Goal: Information Seeking & Learning: Learn about a topic

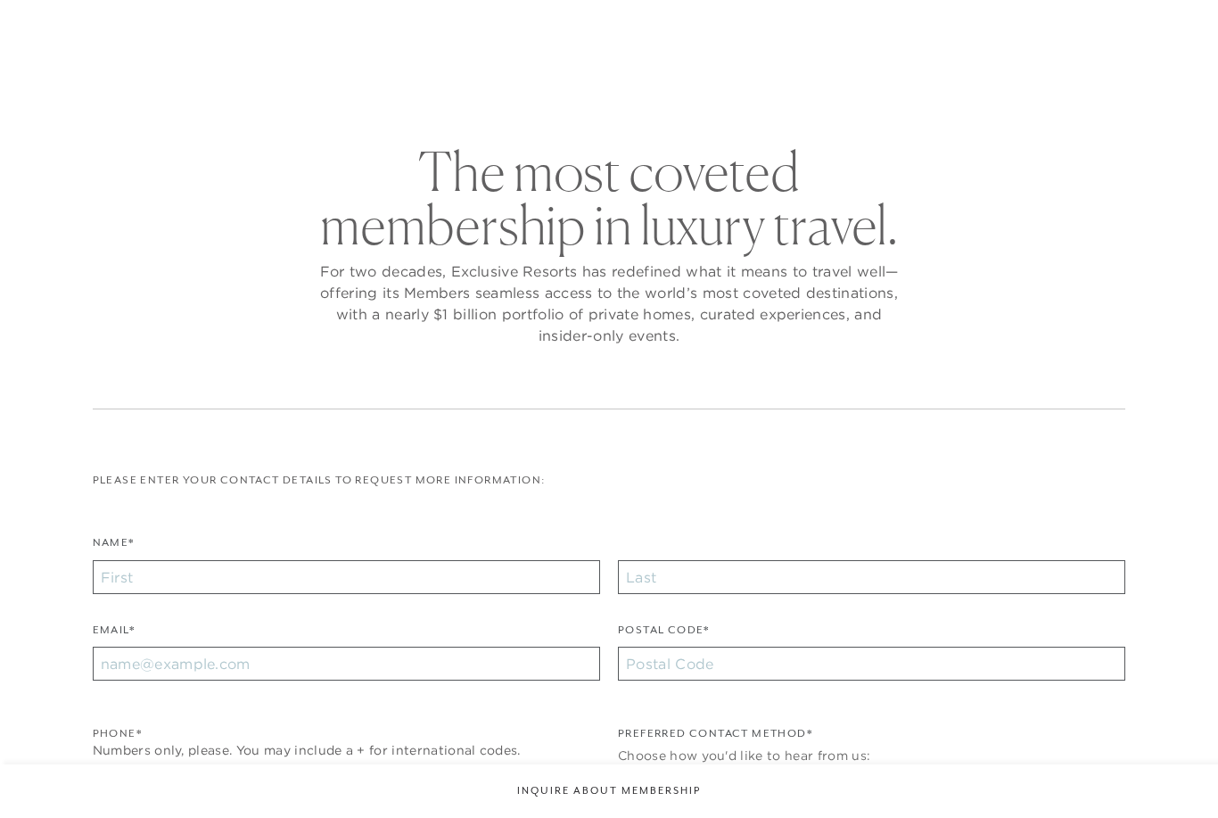
checkbox input "false"
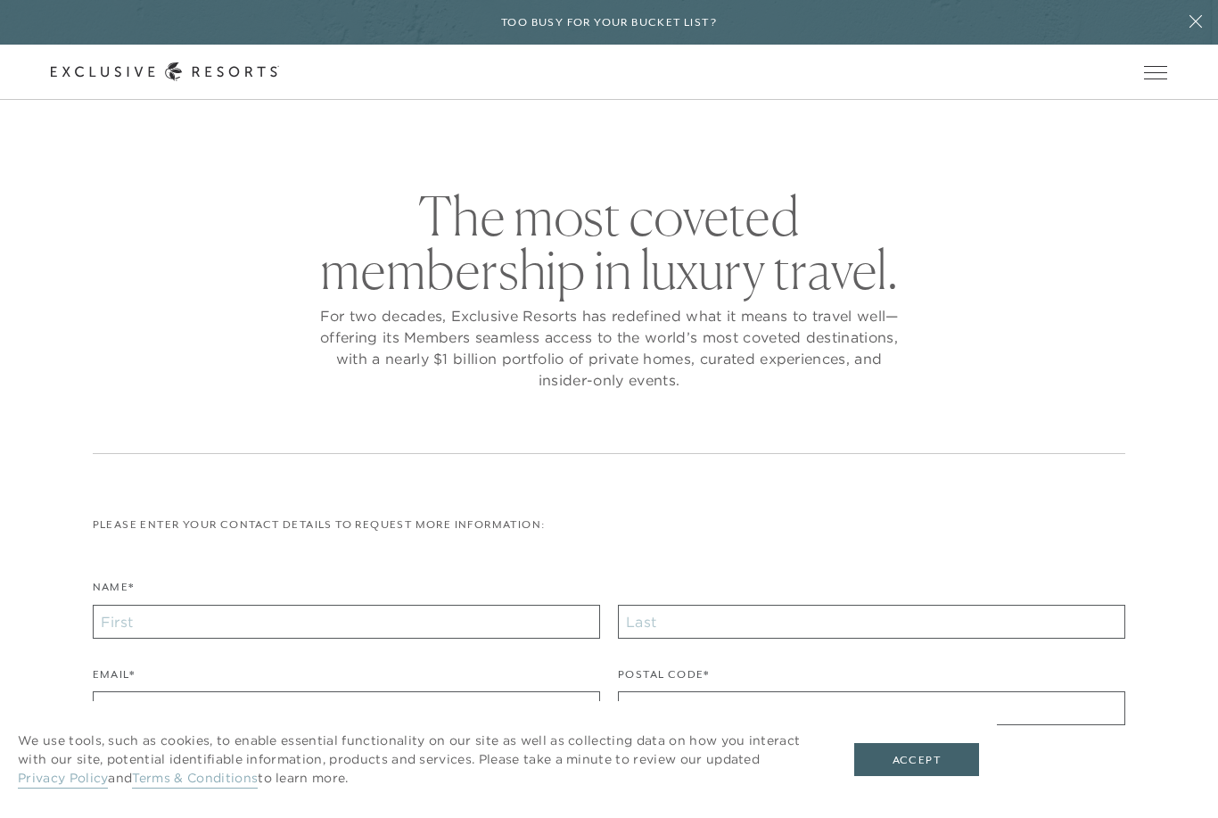
click at [1152, 68] on span "Open navigation" at bounding box center [1155, 72] width 23 height 12
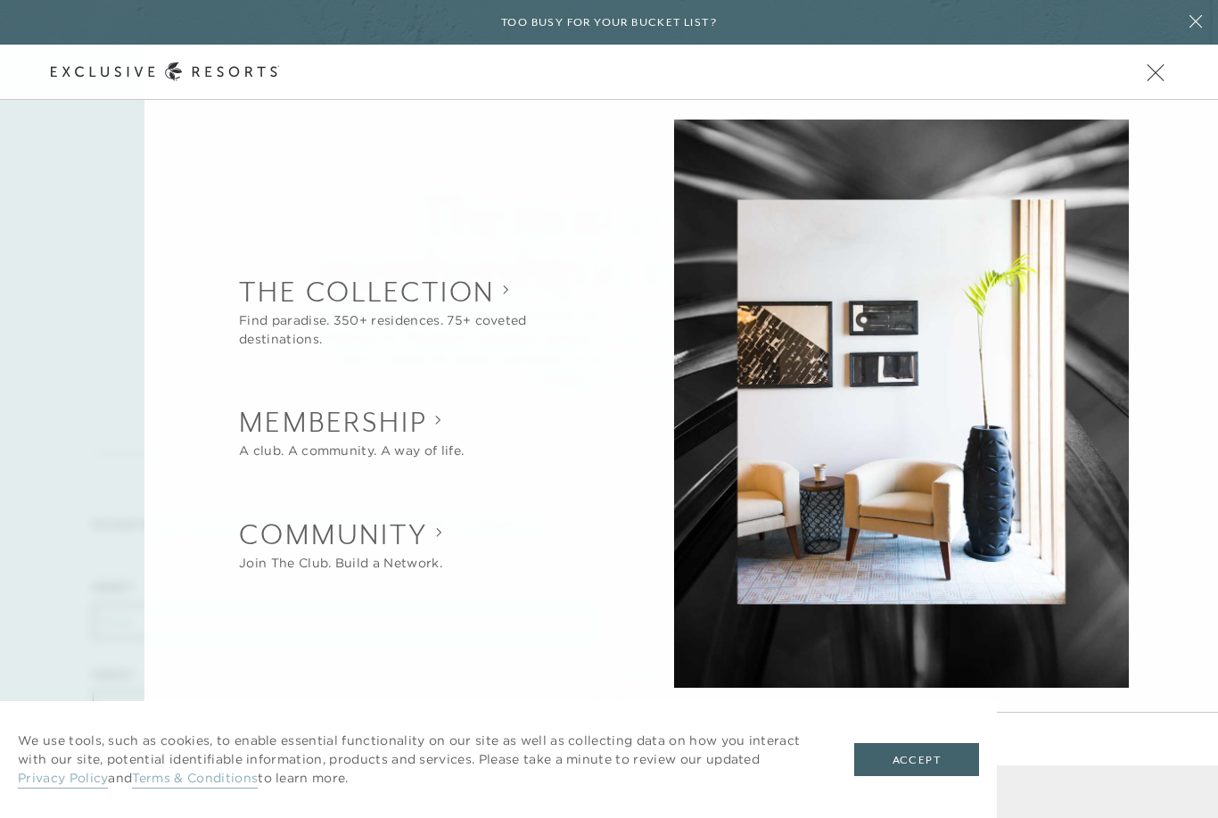
click at [1167, 68] on button "Open navigation" at bounding box center [1155, 72] width 23 height 12
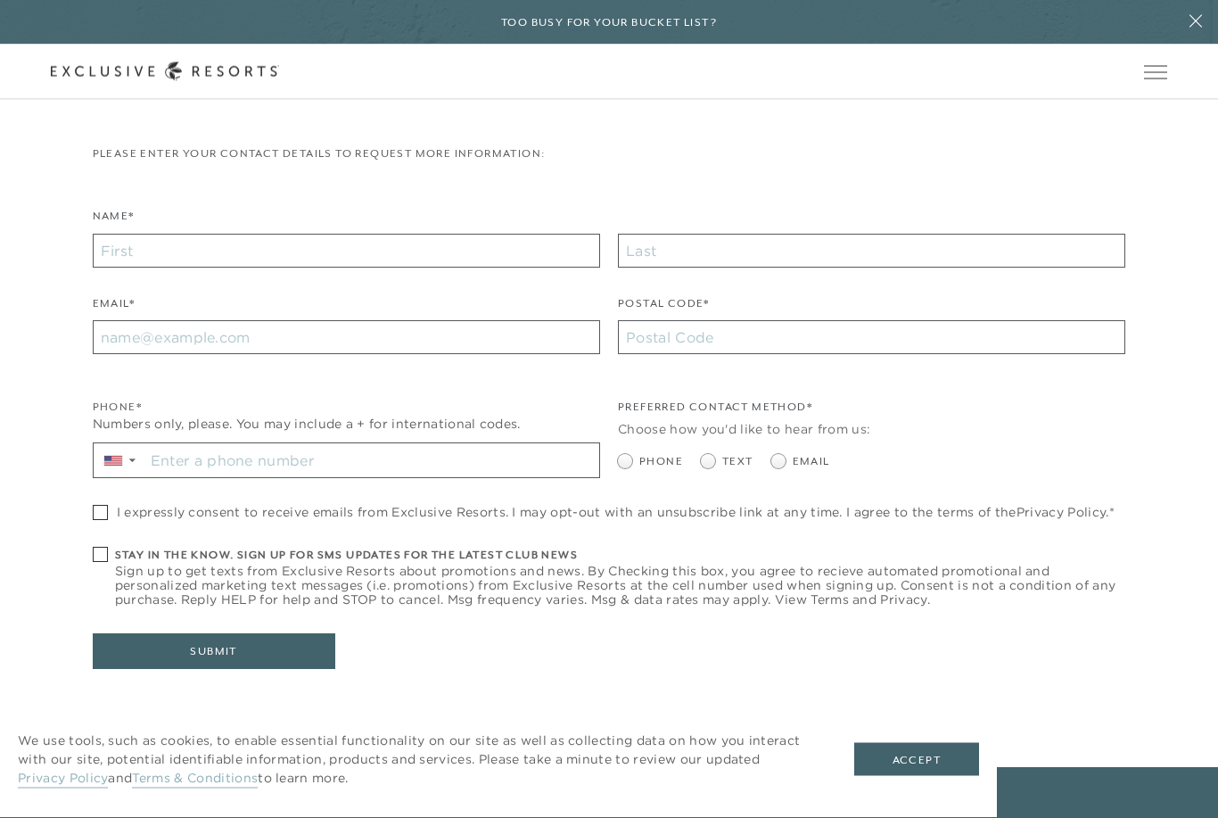
scroll to position [563, 0]
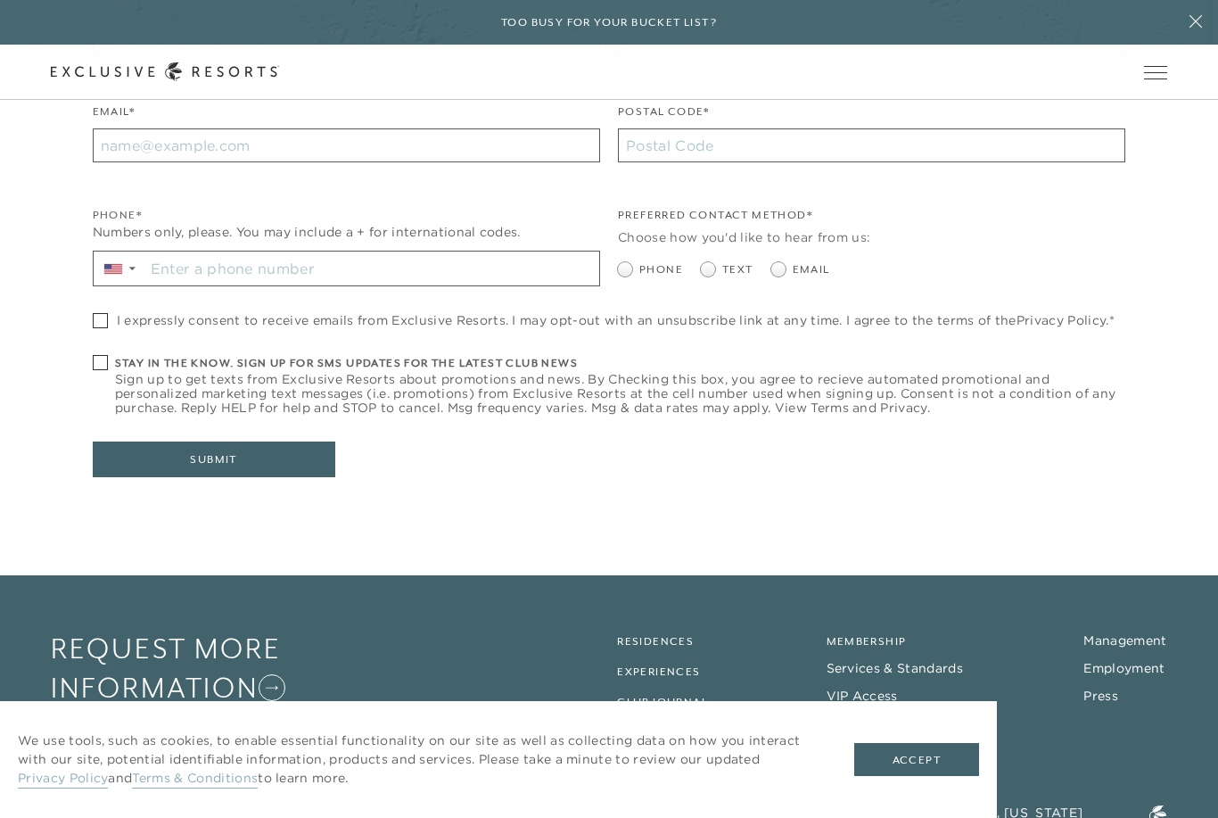
click at [1156, 663] on link "Employment" at bounding box center [1124, 668] width 81 height 16
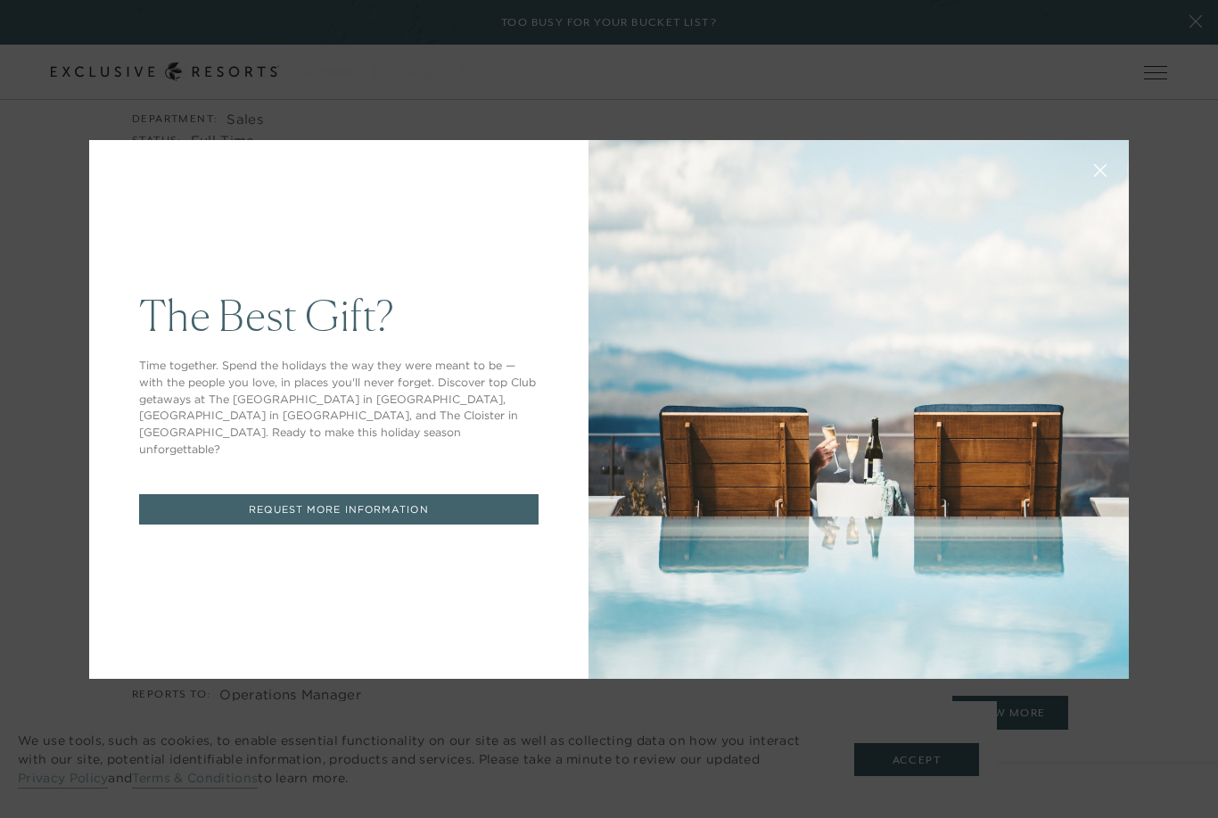
click at [1109, 190] on button at bounding box center [1100, 168] width 43 height 43
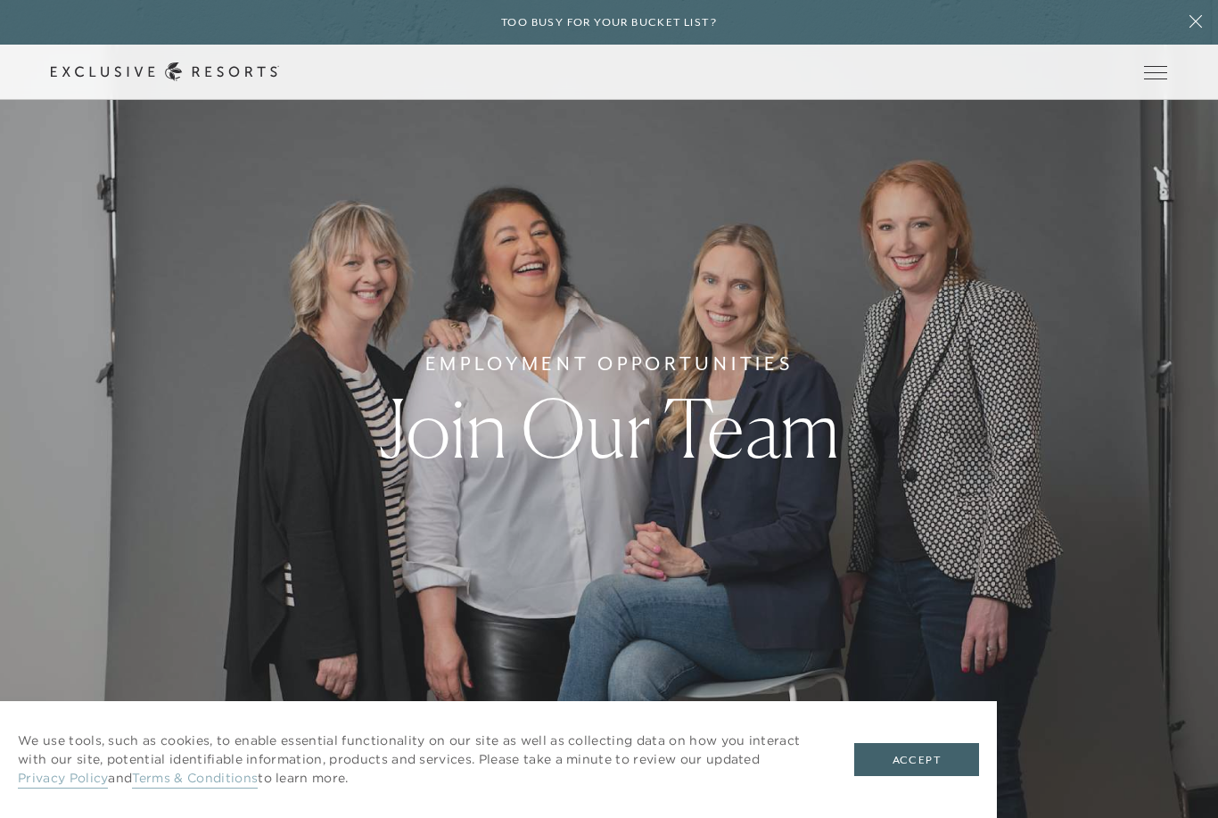
click at [1161, 78] on button "Open navigation" at bounding box center [1155, 72] width 23 height 12
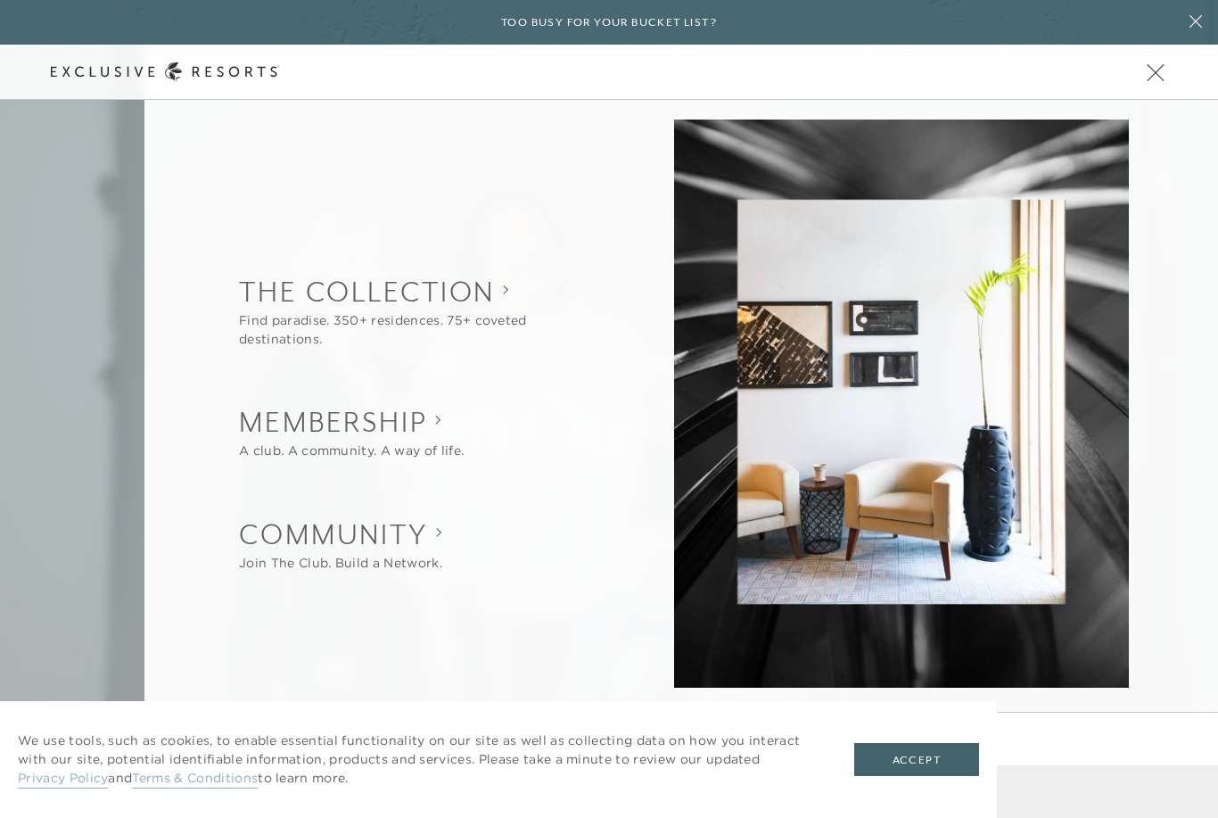
click at [1198, 25] on icon at bounding box center [1196, 21] width 12 height 12
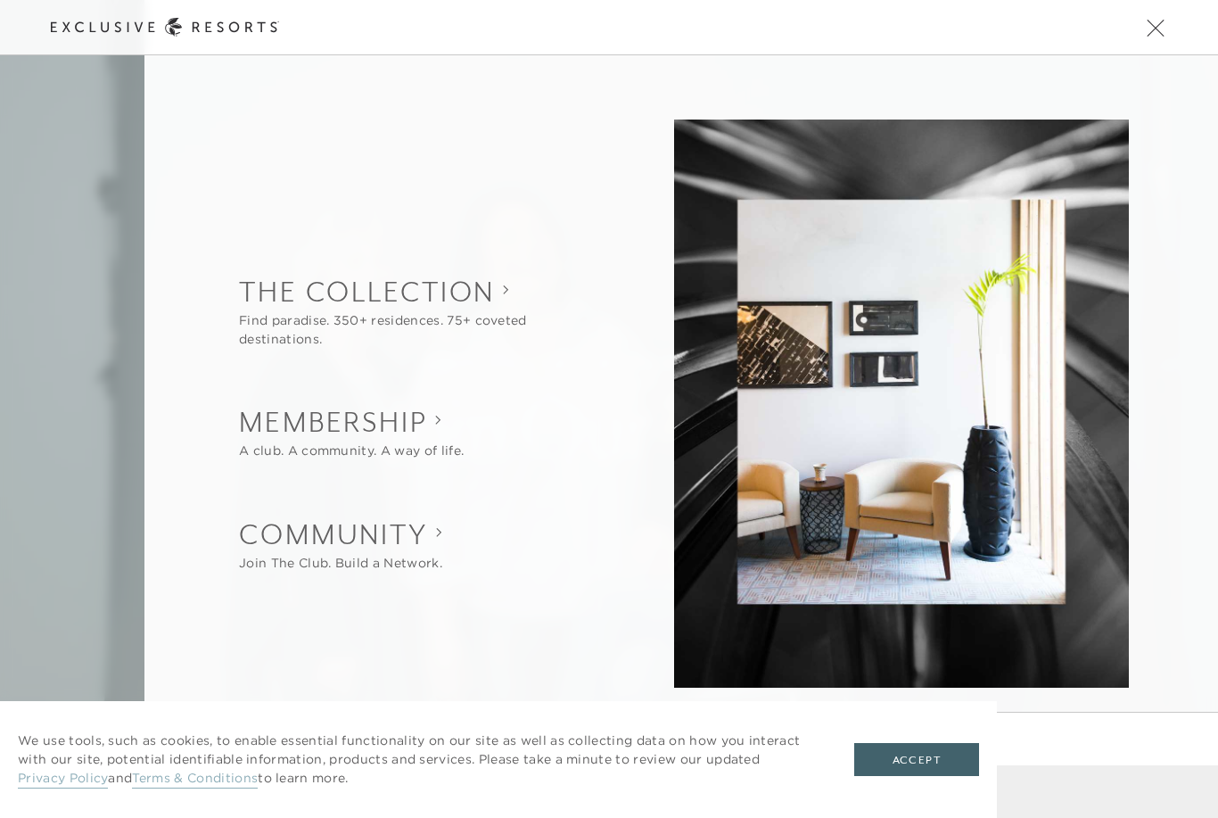
click at [1163, 32] on span "Open navigation" at bounding box center [1155, 27] width 23 height 12
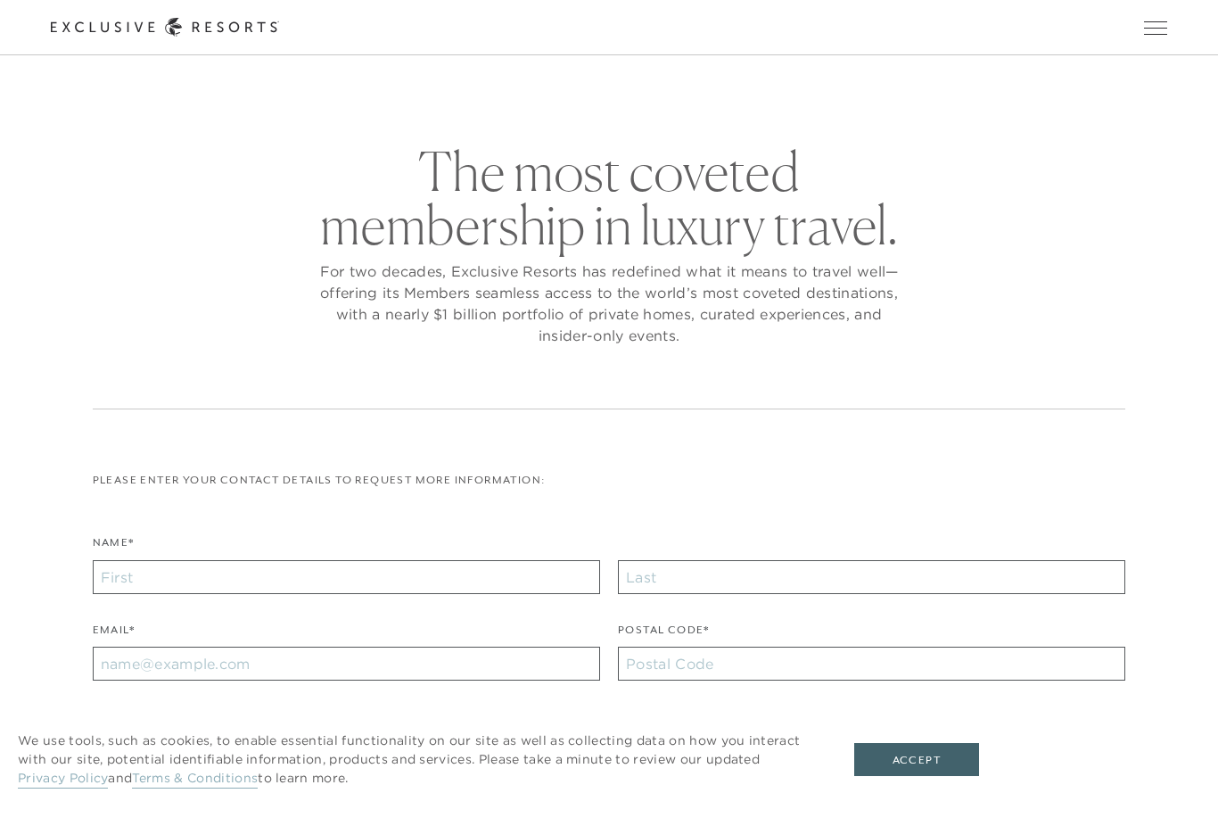
click at [1151, 21] on span "Open navigation" at bounding box center [1155, 21] width 23 height 1
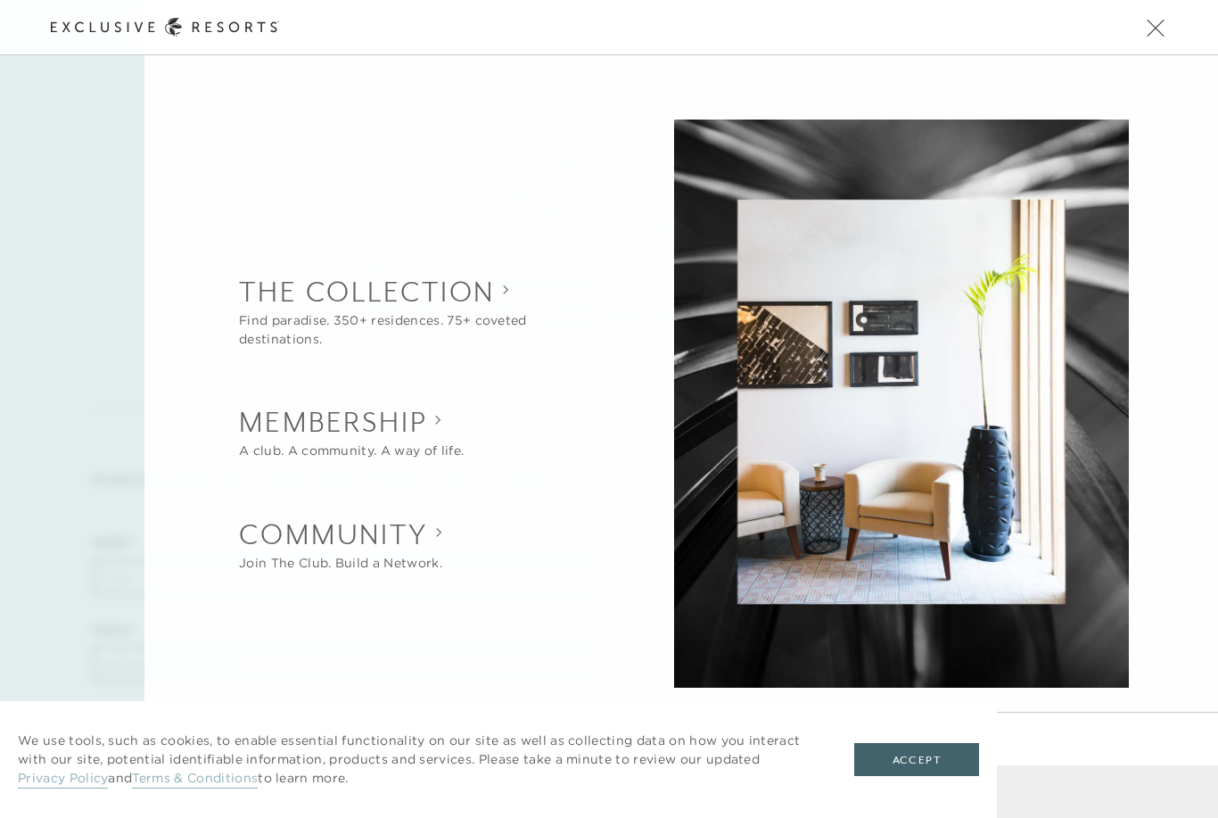
click at [1160, 74] on div "Back The Collection Find paradise. 350+ residences. 75+ coveted destinations. O…" at bounding box center [681, 423] width 1074 height 738
click at [1158, 34] on button "Open navigation" at bounding box center [1155, 27] width 23 height 12
